Goal: Check status

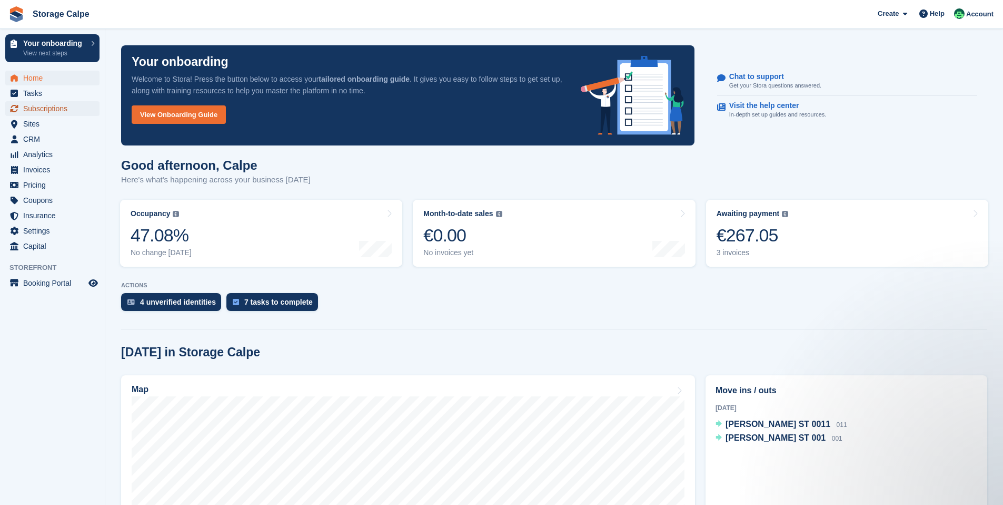
click at [49, 106] on span "Subscriptions" at bounding box center [54, 108] width 63 height 15
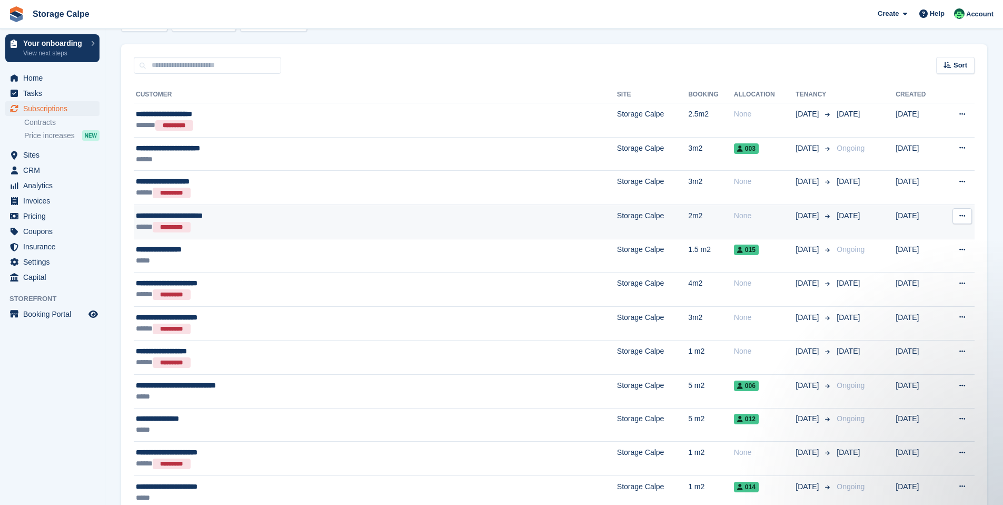
click at [202, 214] on div "**********" at bounding box center [295, 215] width 318 height 11
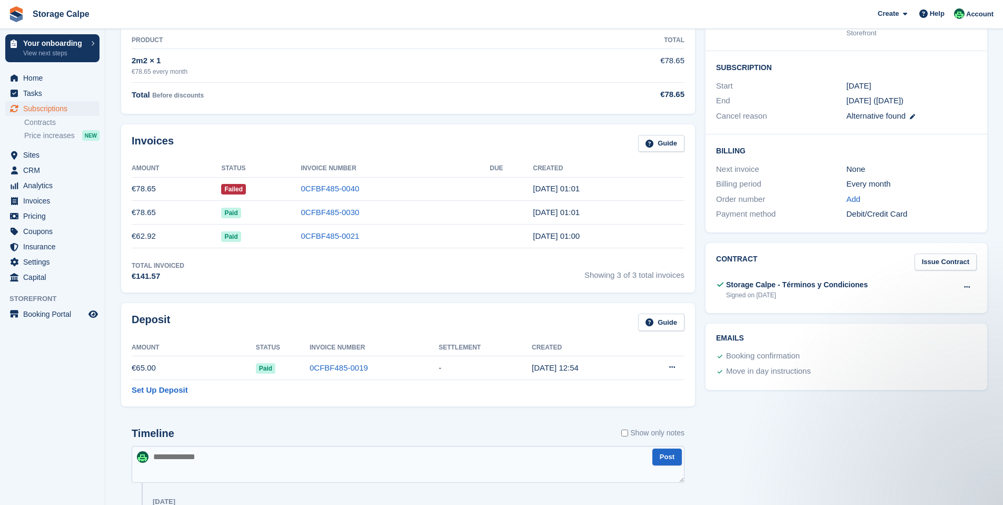
scroll to position [139, 0]
